Goal: Transaction & Acquisition: Purchase product/service

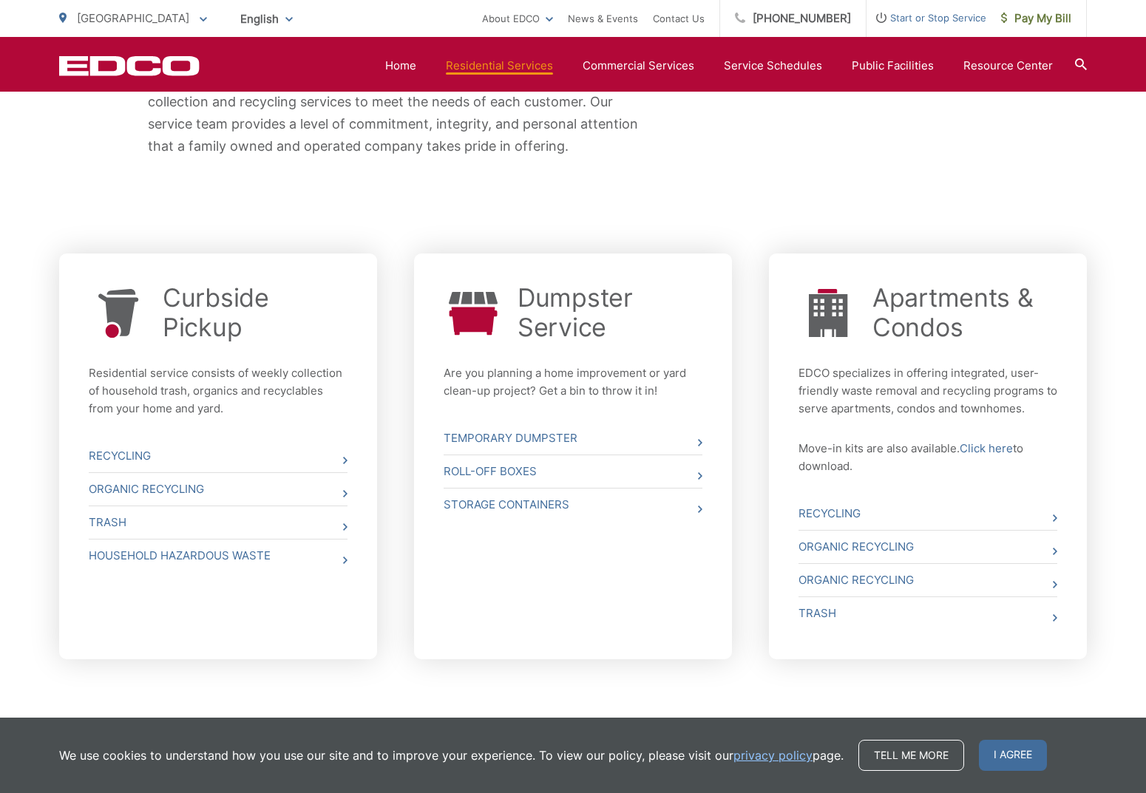
scroll to position [466, 0]
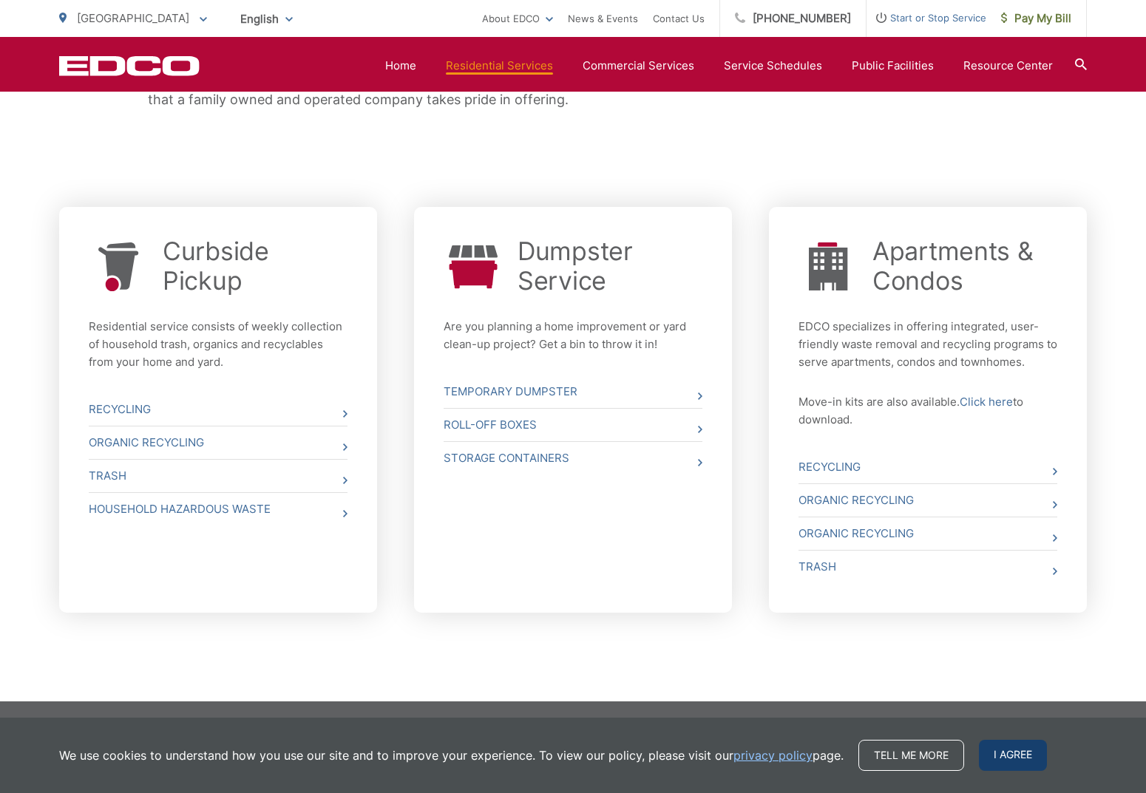
click at [1002, 757] on span "I agree" at bounding box center [1013, 755] width 68 height 31
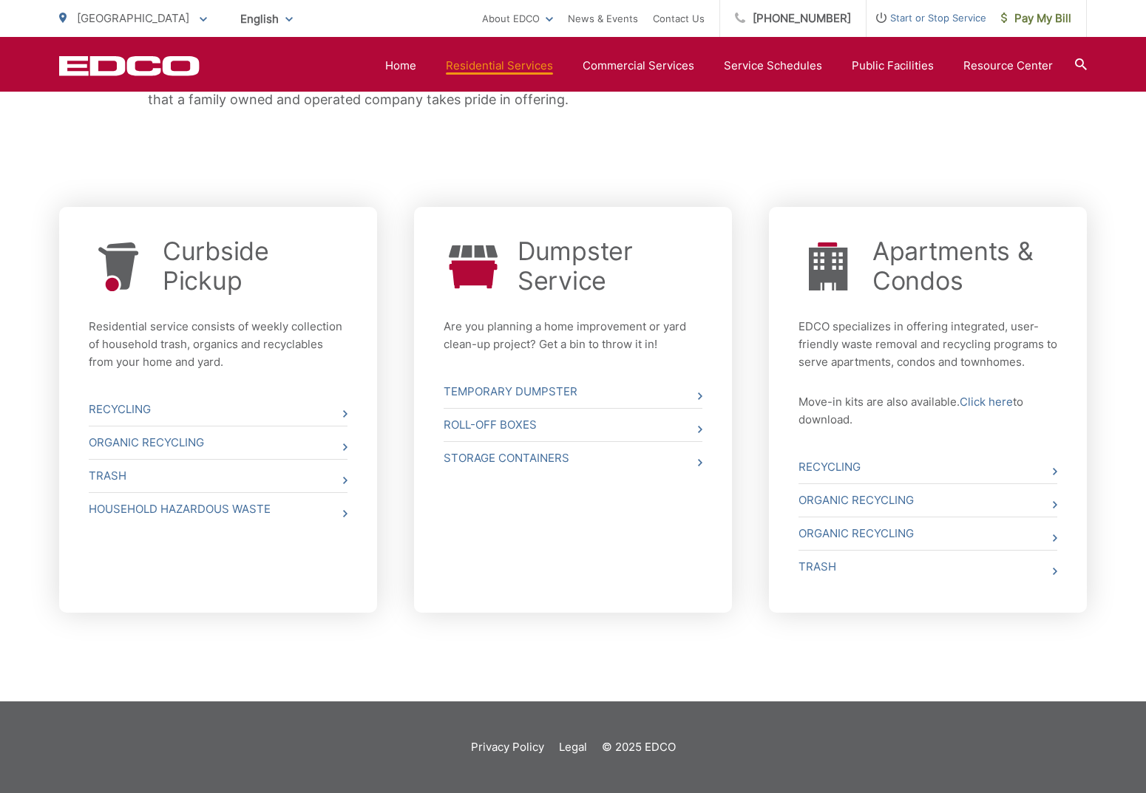
click at [737, 133] on div "Whether you need curbside pickup, a dumpster, a roll off box or a storage conta…" at bounding box center [573, 15] width 1028 height 370
click at [645, 153] on div "Whether you need curbside pickup, a dumpster, a roll off box or a storage conta…" at bounding box center [573, 15] width 1028 height 370
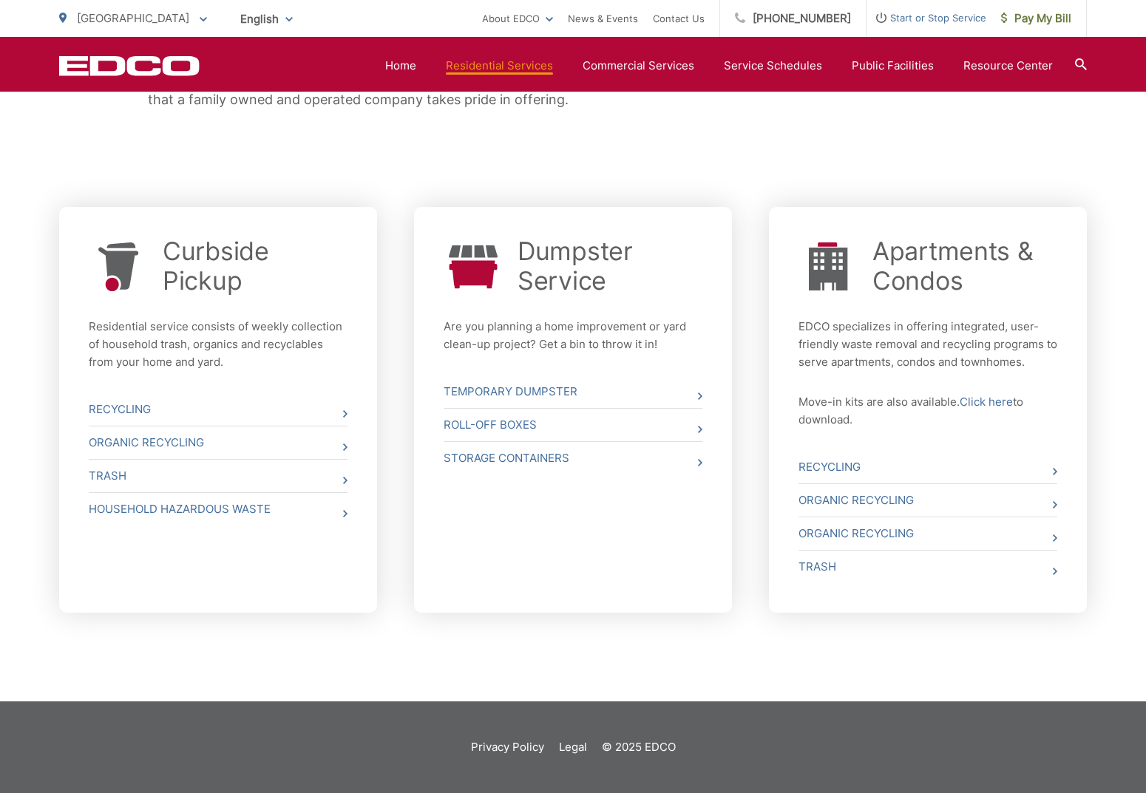
click at [857, 129] on div "Whether you need curbside pickup, a dumpster, a roll off box or a storage conta…" at bounding box center [573, 15] width 1028 height 370
click at [407, 62] on link "Home" at bounding box center [400, 66] width 31 height 18
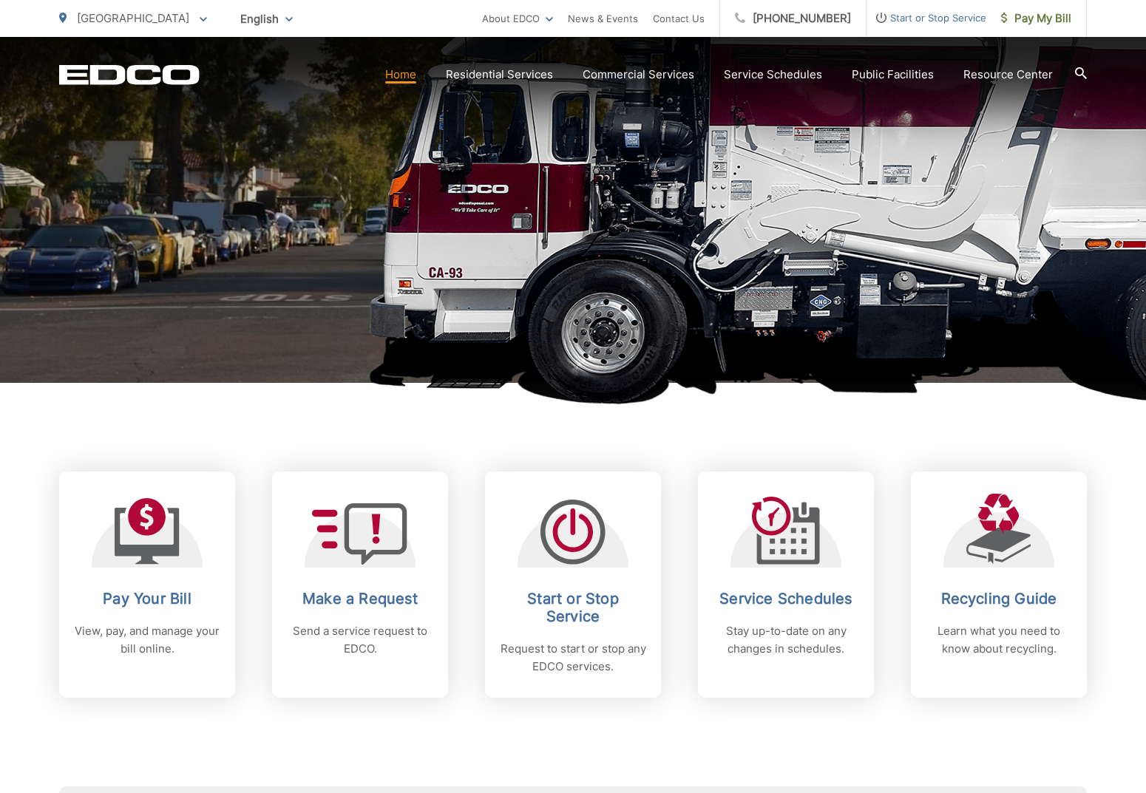
scroll to position [267, 0]
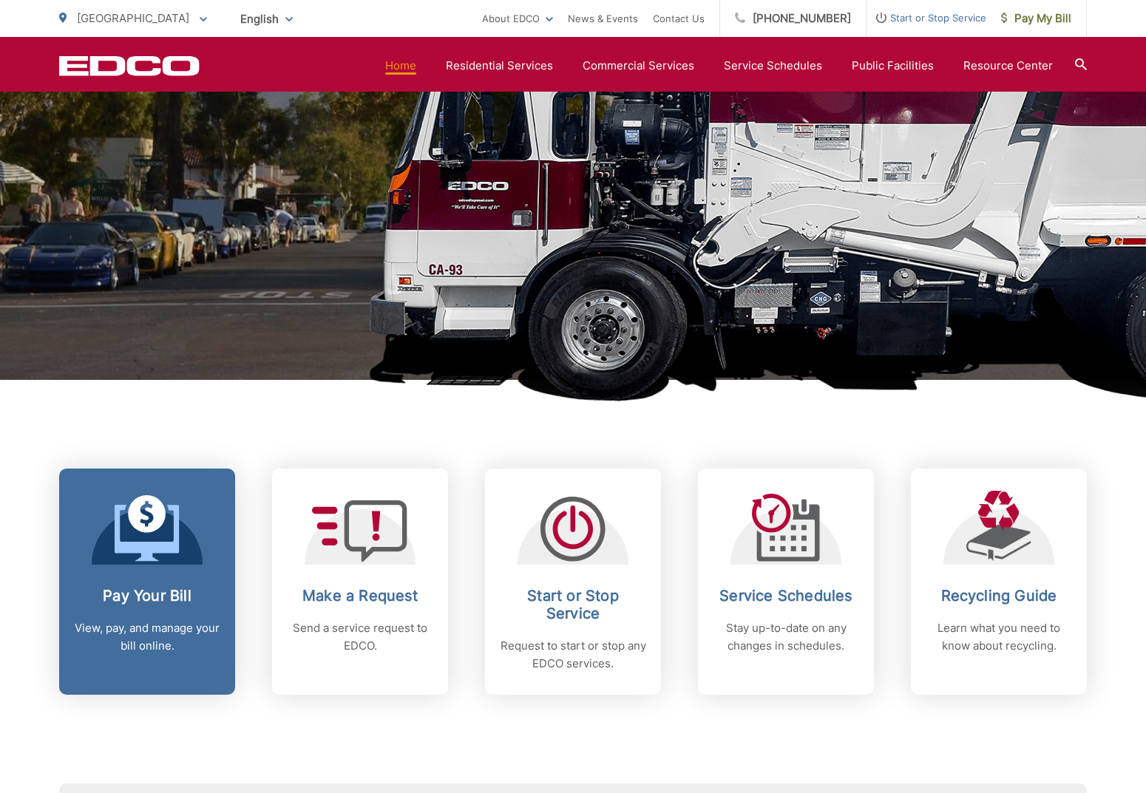
click at [104, 607] on div "Pay Your Bill View, pay, and manage your bill online." at bounding box center [147, 621] width 146 height 68
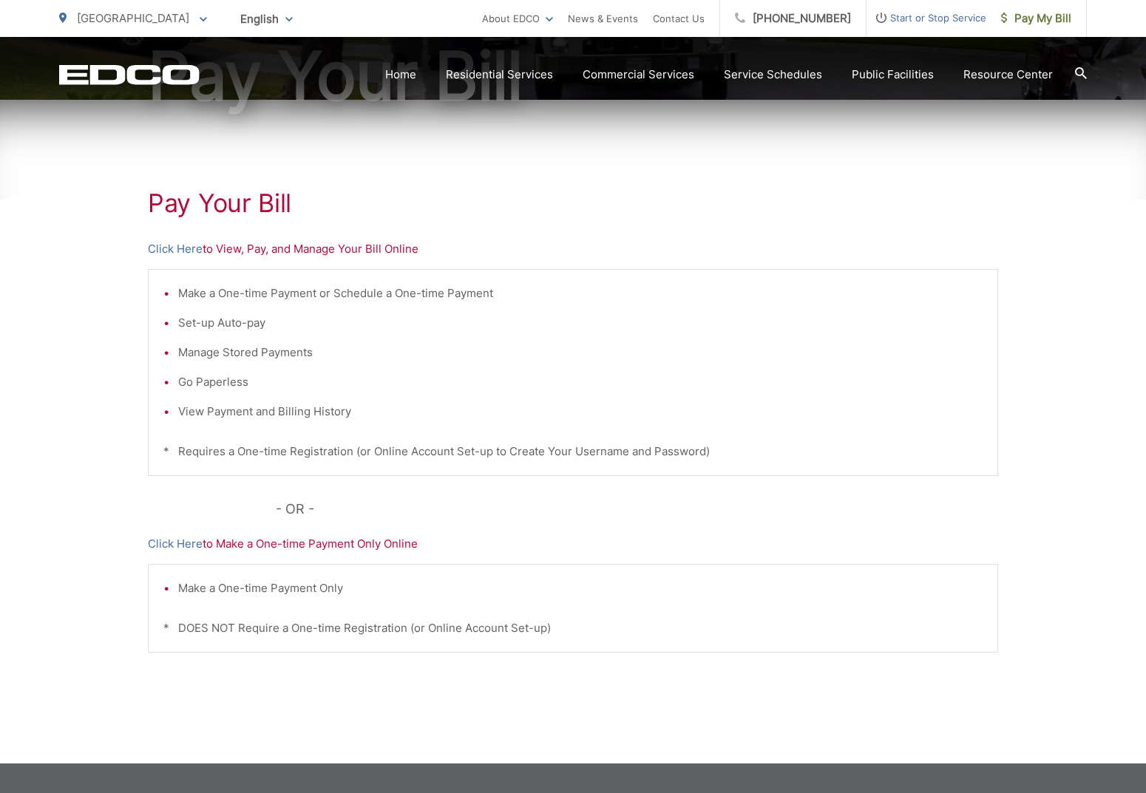
scroll to position [197, 0]
click at [182, 246] on link "Click Here" at bounding box center [175, 249] width 55 height 18
